Goal: Transaction & Acquisition: Purchase product/service

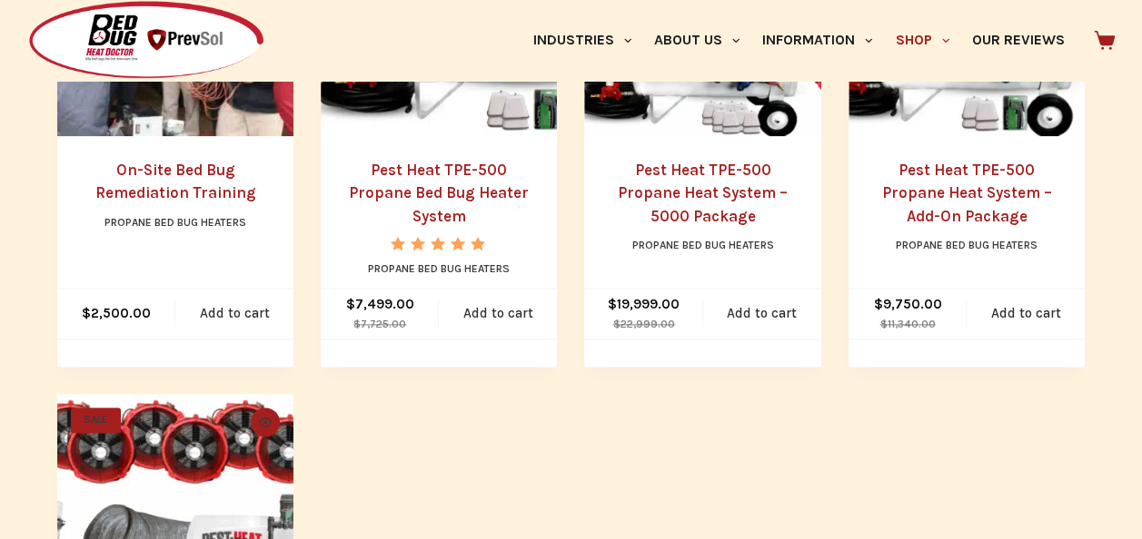
scroll to position [1064, 0]
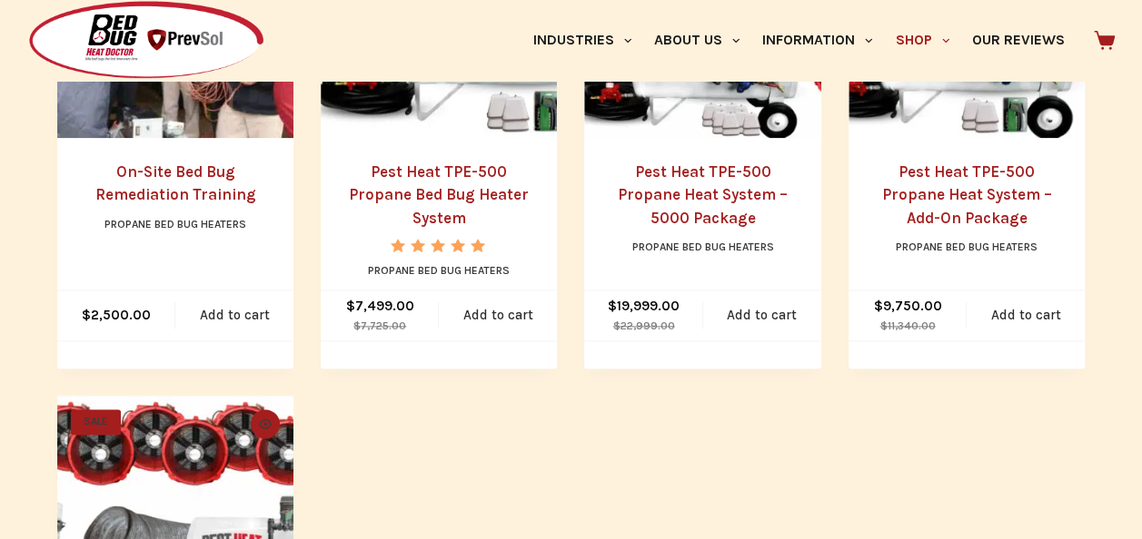
click at [576, 381] on ul "SALE Quick view icon Black Widow 800 Propane Bed Bug Heater Propane Bed Bug Hea…" at bounding box center [570, 146] width 1027 height 1431
click at [616, 400] on ul "SALE Quick view icon Black Widow 800 Propane Bed Bug Heater Propane Bed Bug Hea…" at bounding box center [570, 146] width 1027 height 1431
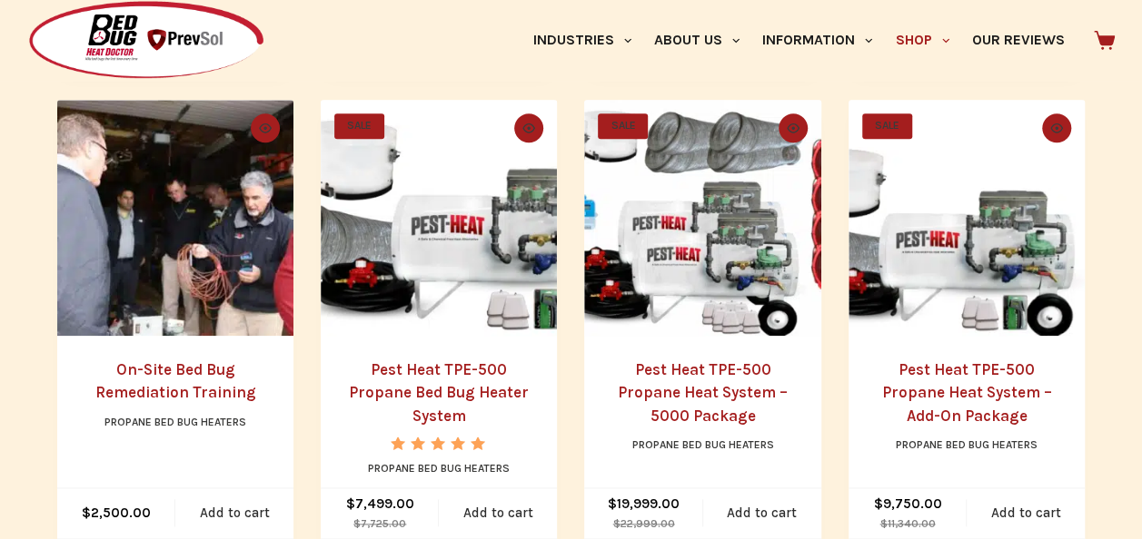
scroll to position [866, 0]
click at [405, 394] on link "Pest Heat TPE-500 Propane Bed Bug Heater System" at bounding box center [439, 393] width 180 height 64
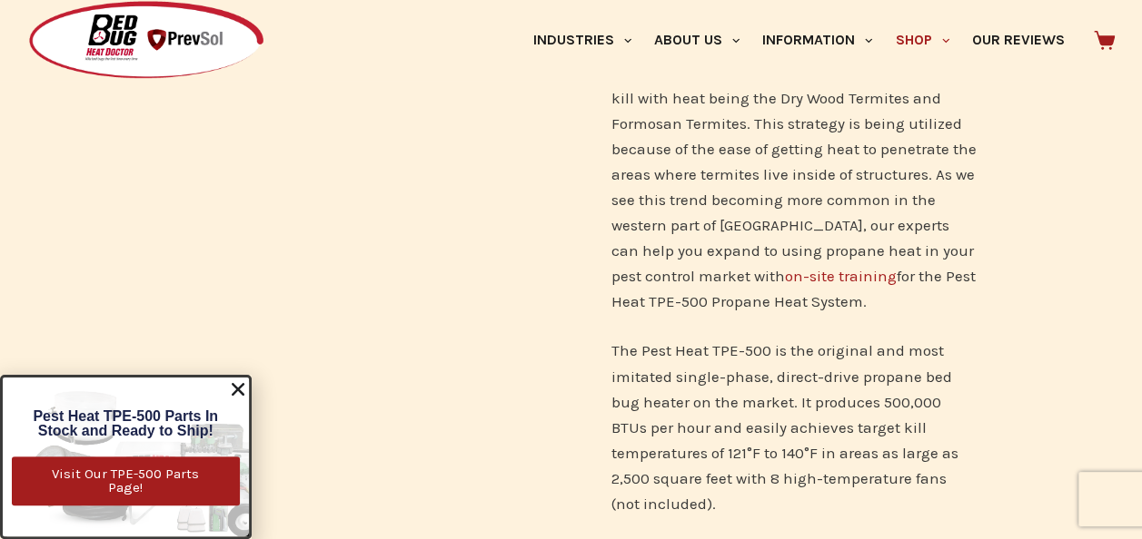
scroll to position [1340, 0]
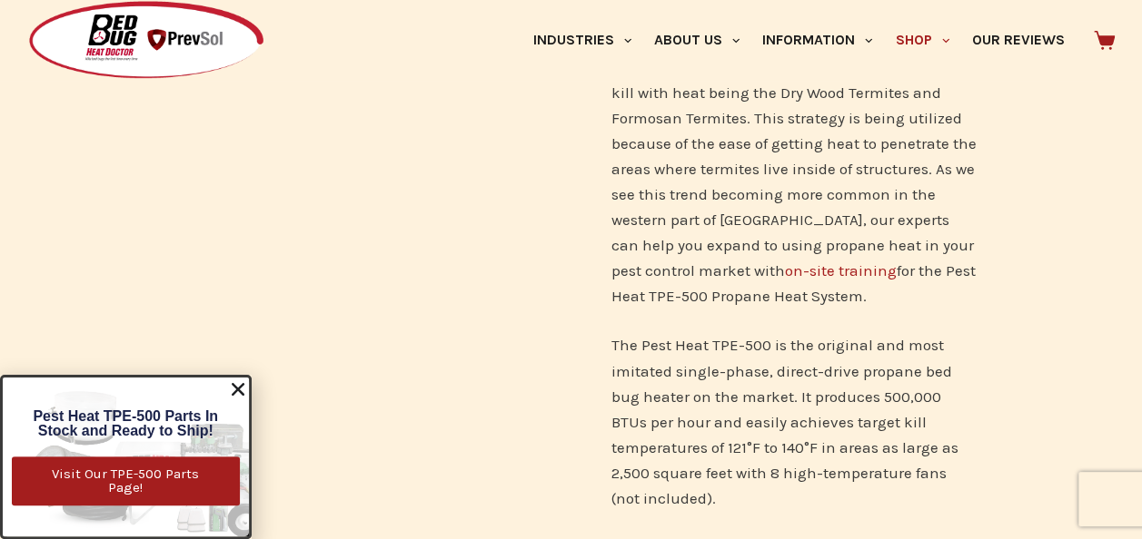
click at [253, 239] on div "SALE 🔍" at bounding box center [347, 350] width 445 height 3027
